Goal: Navigation & Orientation: Find specific page/section

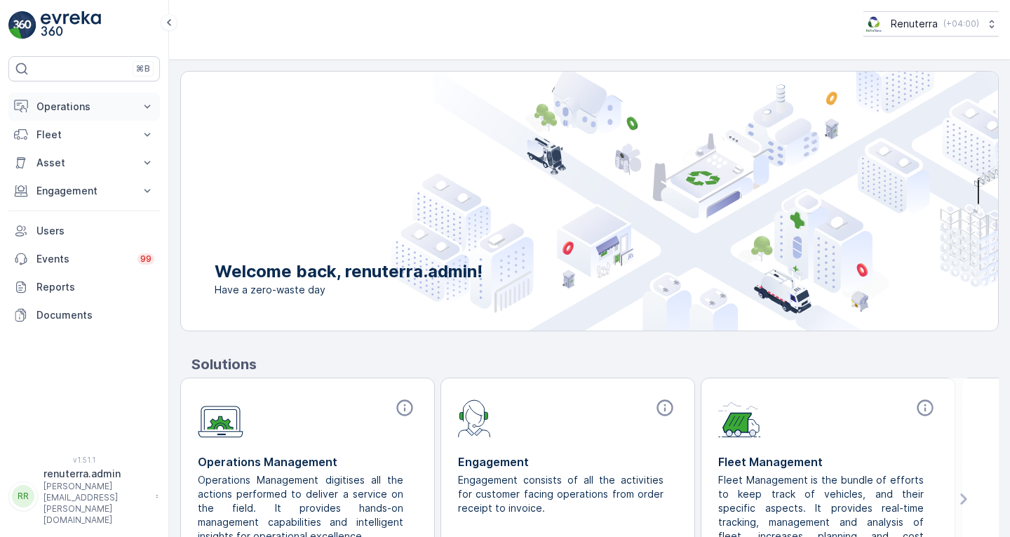
click at [65, 112] on p "Operations" at bounding box center [83, 107] width 95 height 14
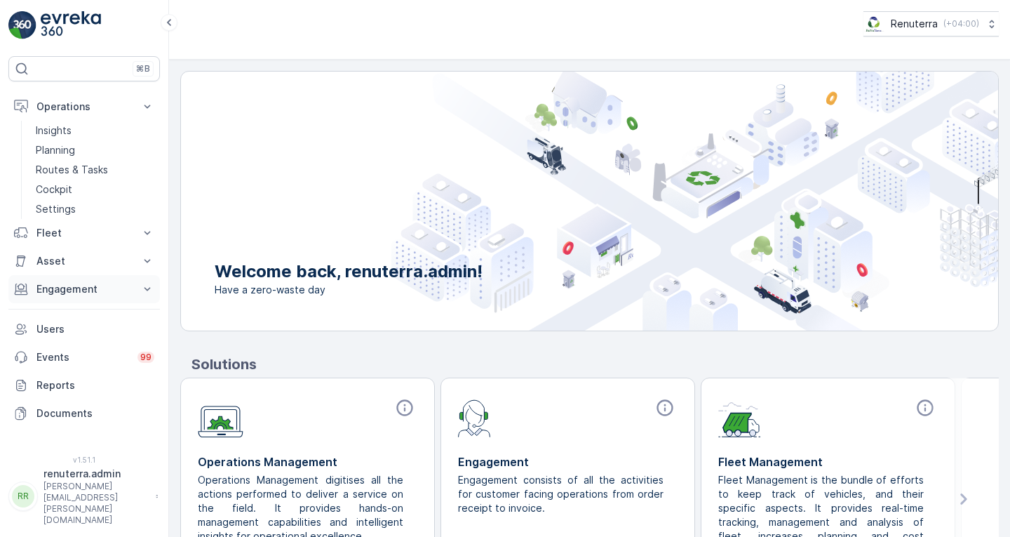
click at [80, 288] on p "Engagement" at bounding box center [83, 289] width 95 height 14
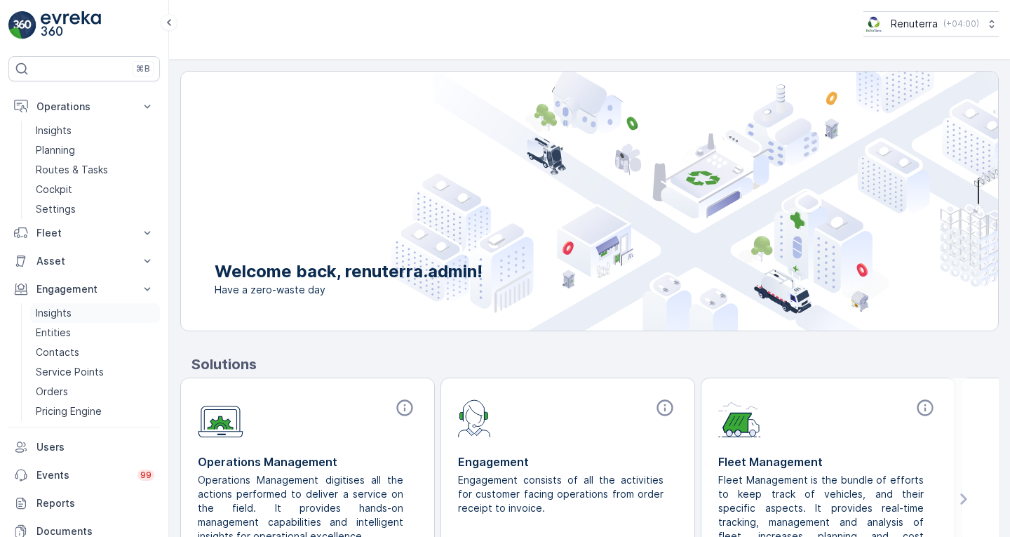
click at [82, 316] on link "Insights" at bounding box center [95, 313] width 130 height 20
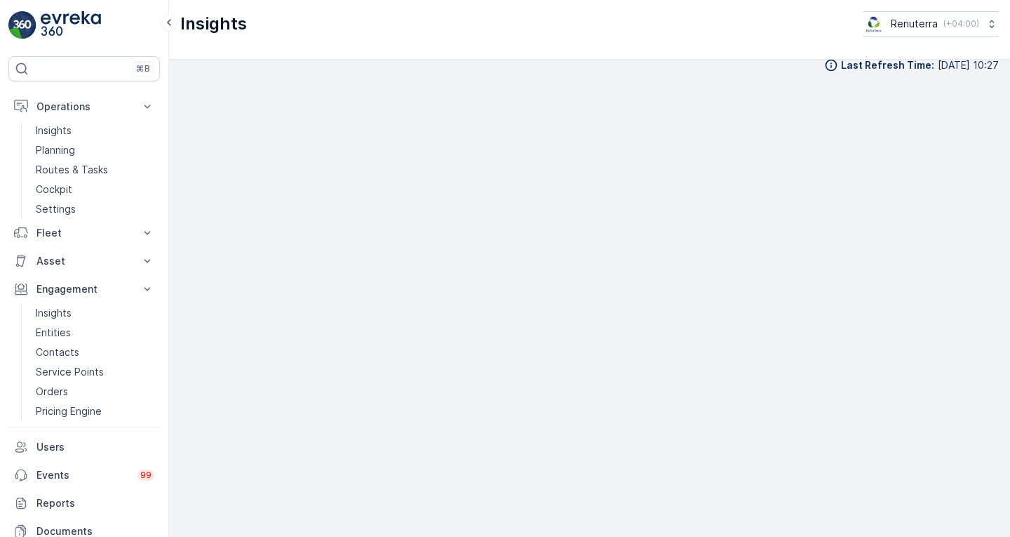
scroll to position [13, 0]
click at [59, 130] on p "Insights" at bounding box center [54, 130] width 36 height 14
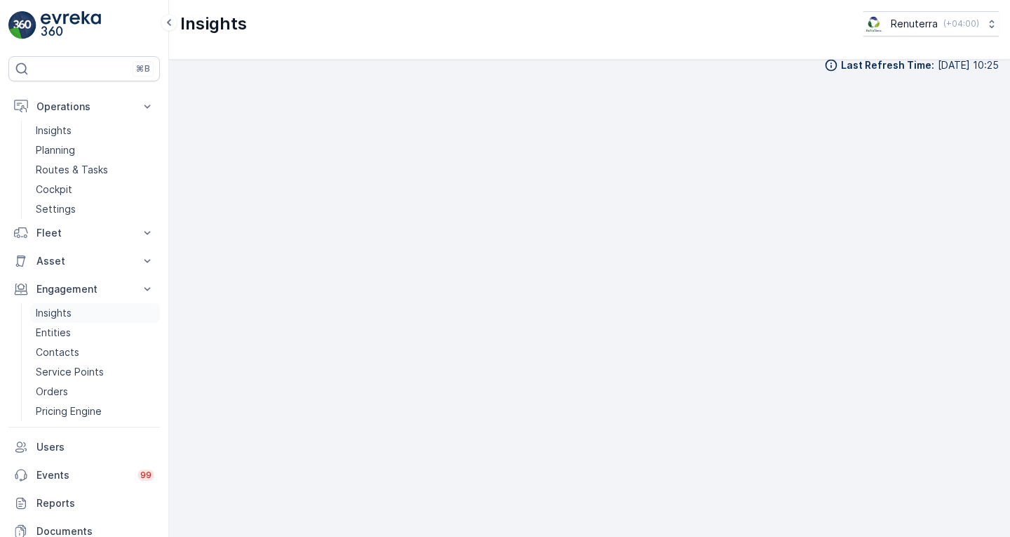
click at [74, 316] on link "Insights" at bounding box center [95, 313] width 130 height 20
